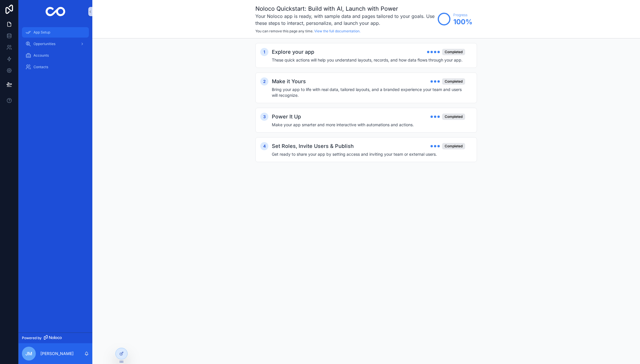
click at [40, 33] on span "App Setup" at bounding box center [41, 32] width 17 height 5
click at [45, 44] on span "Opportunities" at bounding box center [44, 44] width 22 height 5
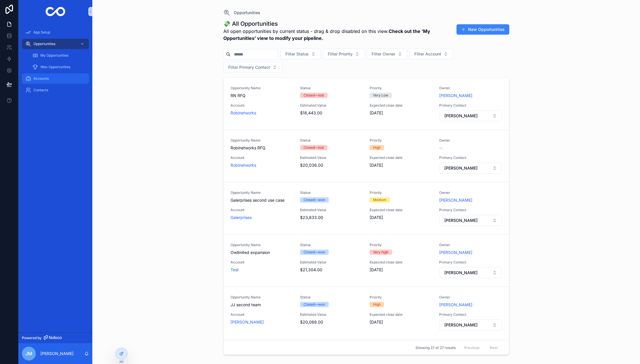
click at [40, 76] on div "Accounts" at bounding box center [55, 78] width 60 height 9
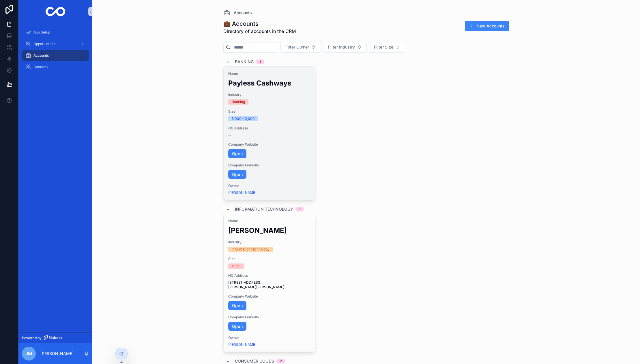
click at [276, 121] on div "5,000-10,000" at bounding box center [269, 118] width 83 height 5
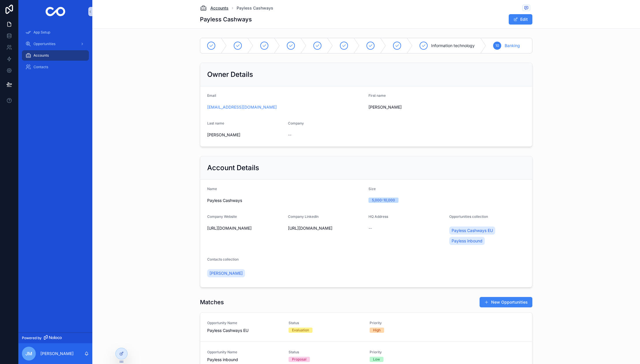
click at [221, 9] on span "Accounts" at bounding box center [219, 8] width 18 height 6
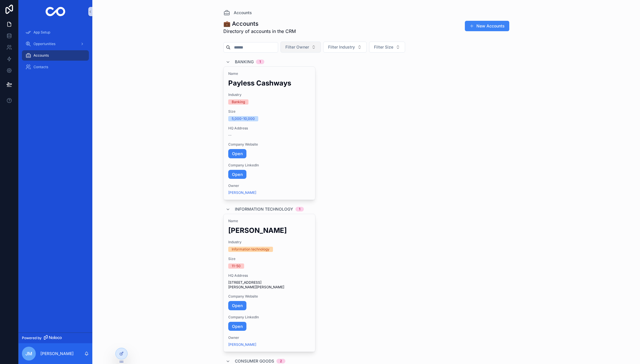
click at [309, 48] on span "Filter Owner" at bounding box center [298, 47] width 24 height 6
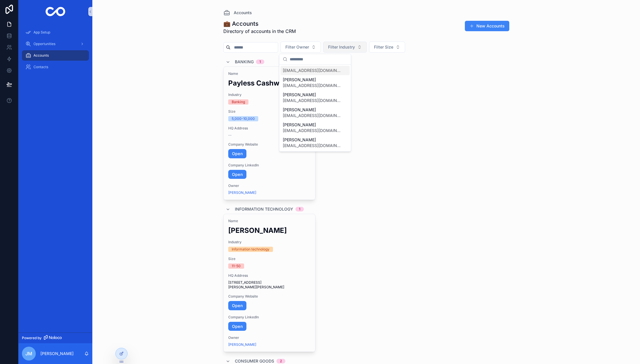
click at [355, 48] on span "Filter Industry" at bounding box center [341, 47] width 27 height 6
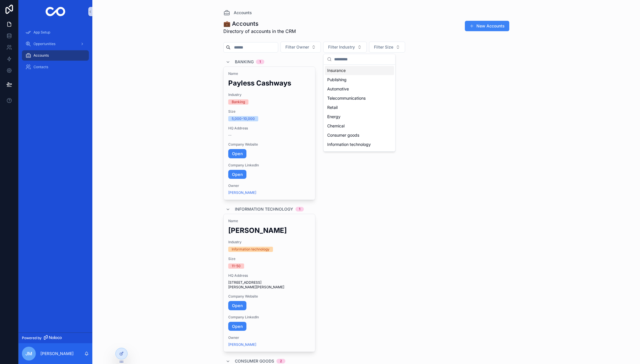
click at [392, 12] on div "Accounts" at bounding box center [366, 12] width 286 height 7
click at [77, 351] on div "[PERSON_NAME] [PERSON_NAME]" at bounding box center [55, 353] width 74 height 21
click at [61, 352] on p "[PERSON_NAME]" at bounding box center [56, 354] width 33 height 6
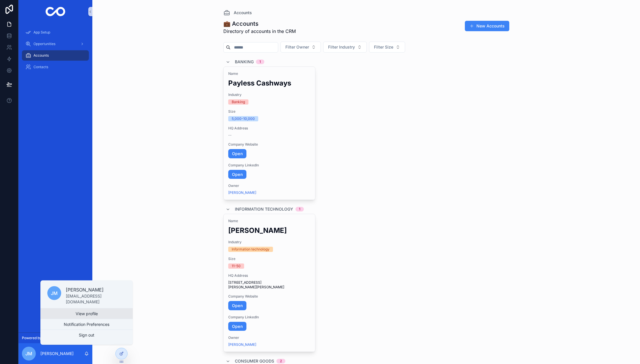
click at [87, 314] on link "View profile" at bounding box center [86, 313] width 92 height 10
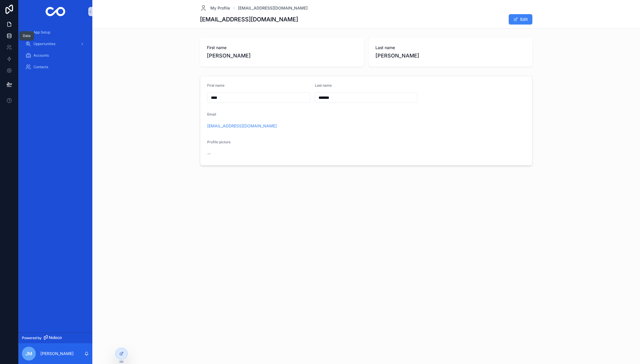
click at [7, 38] on icon at bounding box center [9, 36] width 6 height 6
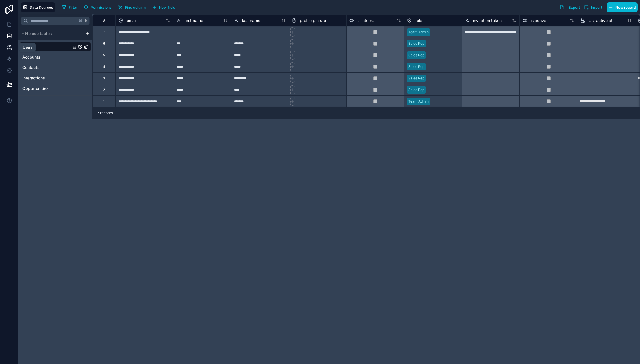
click at [10, 47] on icon at bounding box center [10, 46] width 1 height 2
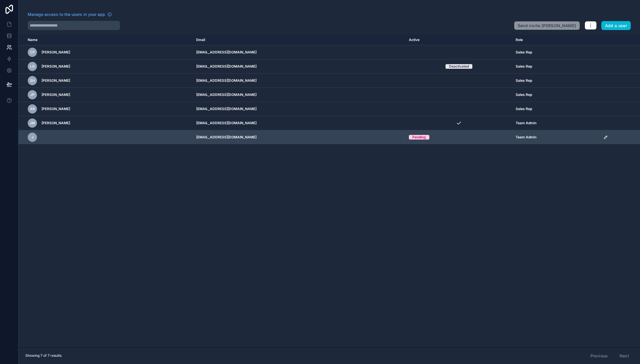
click at [236, 140] on td "[EMAIL_ADDRESS][DOMAIN_NAME]" at bounding box center [299, 137] width 213 height 14
click at [411, 141] on td "Pending" at bounding box center [459, 137] width 107 height 14
click at [412, 141] on td "Pending" at bounding box center [459, 137] width 107 height 14
